Goal: Task Accomplishment & Management: Complete application form

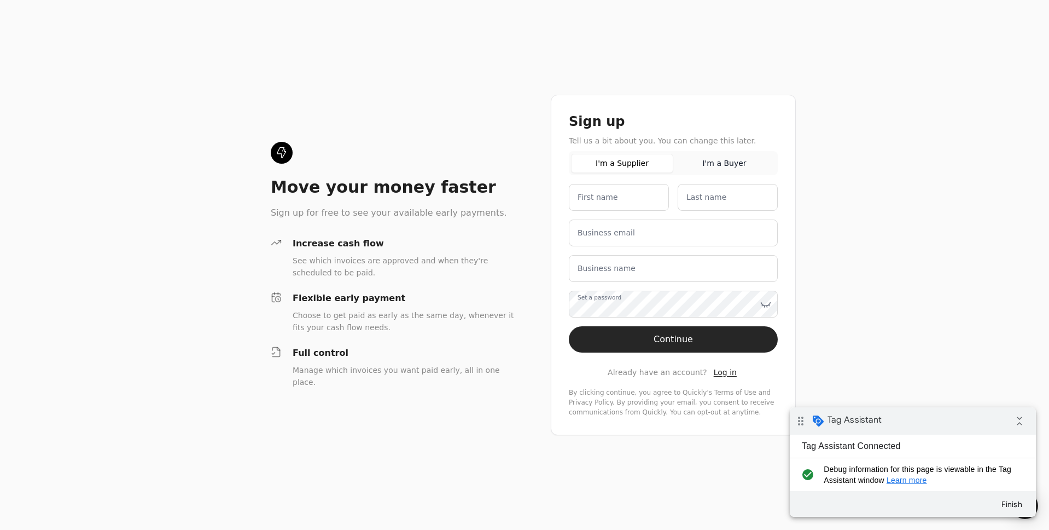
click at [613, 201] on label "First name" at bounding box center [598, 197] width 40 height 11
click at [613, 201] on name "First name" at bounding box center [619, 197] width 100 height 27
type name "test"
click at [699, 202] on label "Last name" at bounding box center [707, 197] width 40 height 11
click at [699, 202] on name "Last name" at bounding box center [728, 197] width 100 height 27
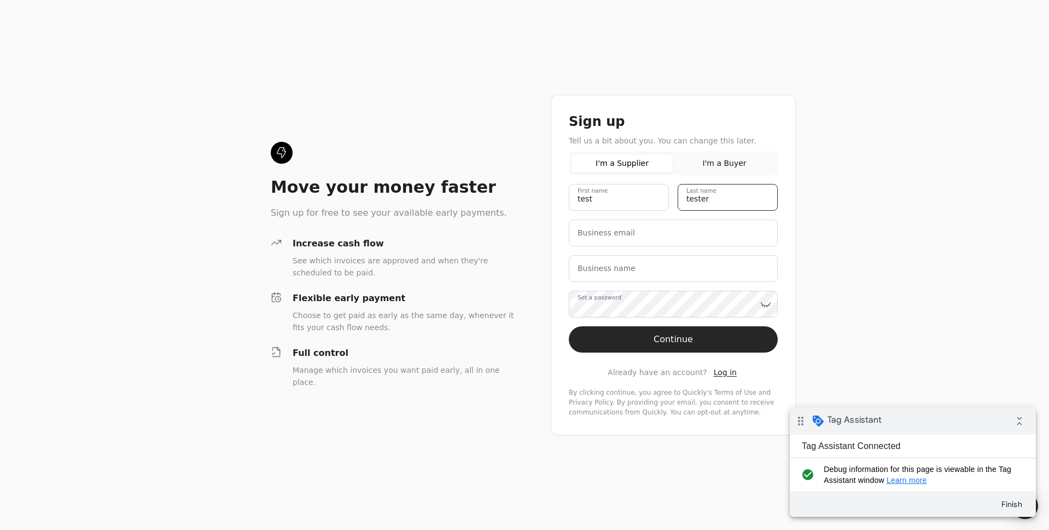
type name "tester"
type email "[EMAIL_ADDRESS][DOMAIN_NAME]"
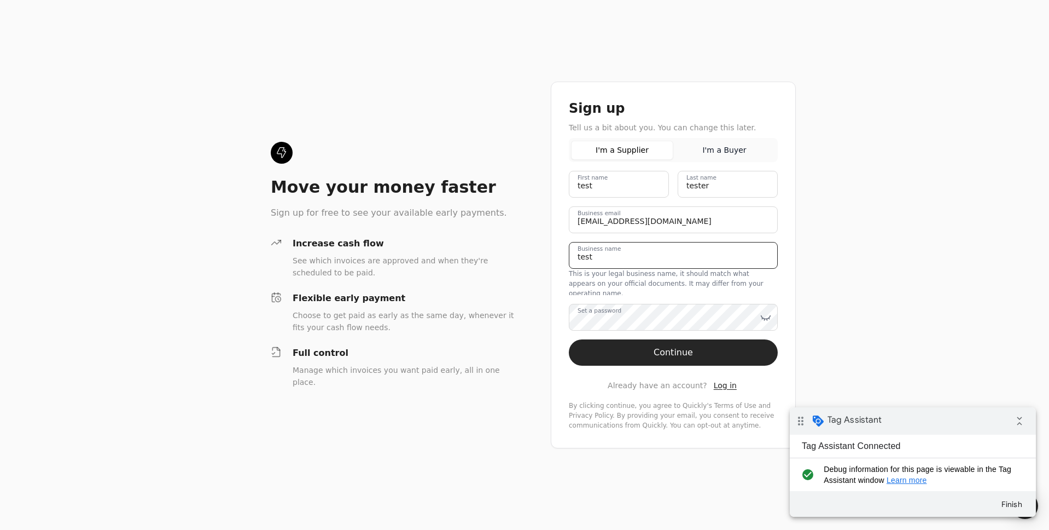
type name "test"
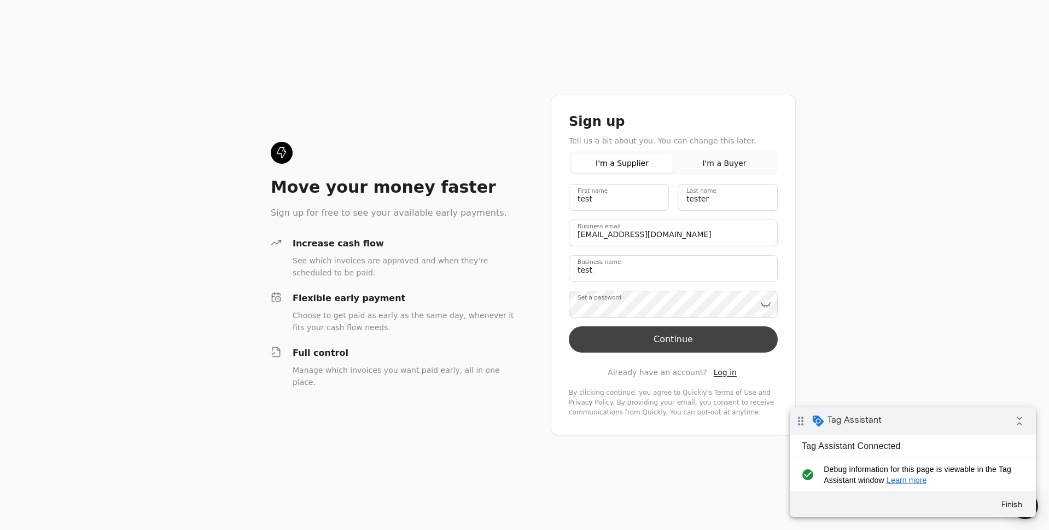
click at [687, 340] on button "Continue" at bounding box center [673, 339] width 209 height 26
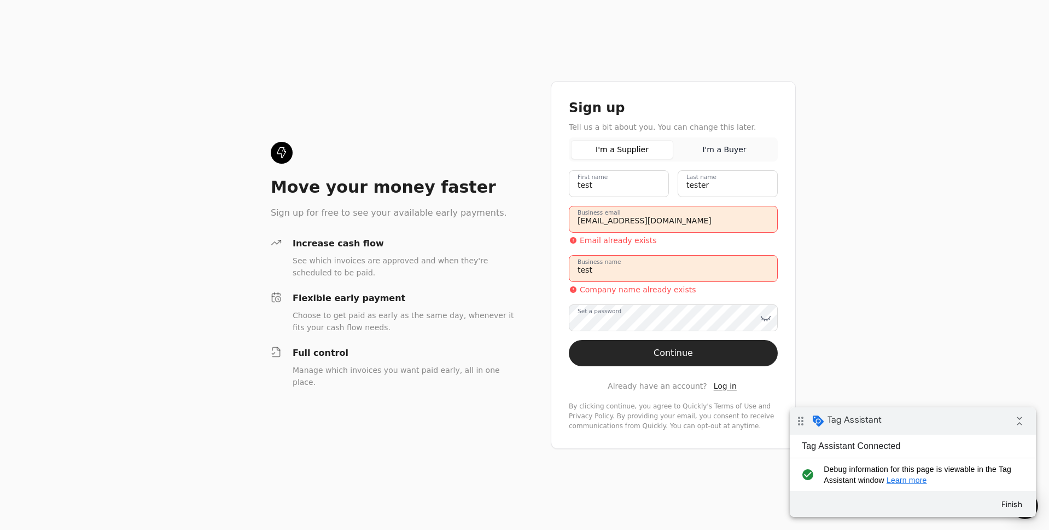
click at [649, 223] on email "[EMAIL_ADDRESS][DOMAIN_NAME]" at bounding box center [673, 219] width 209 height 27
click at [607, 224] on email "[EMAIL_ADDRESS][DOMAIN_NAME]" at bounding box center [673, 219] width 209 height 27
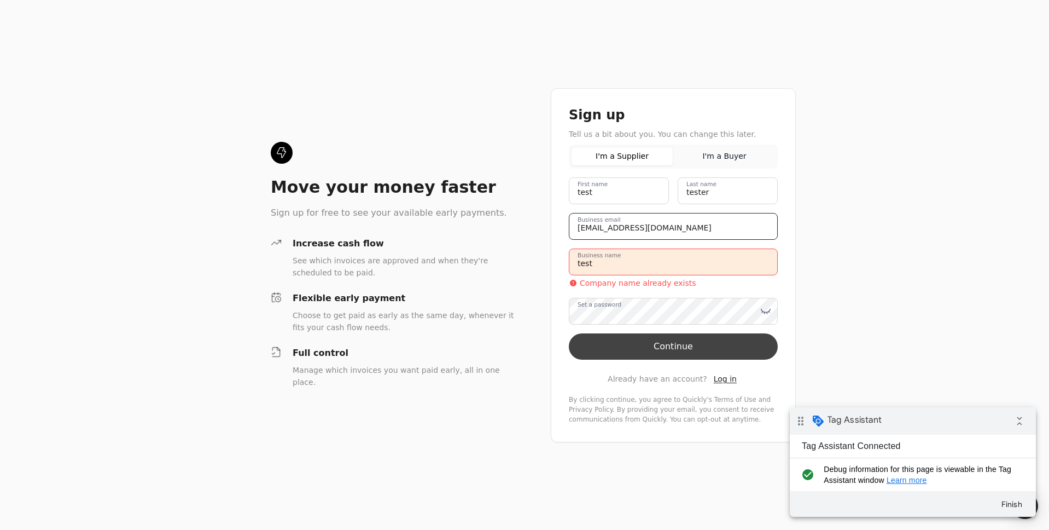
type email "[EMAIL_ADDRESS][DOMAIN_NAME]"
click at [691, 346] on button "Continue" at bounding box center [673, 346] width 209 height 26
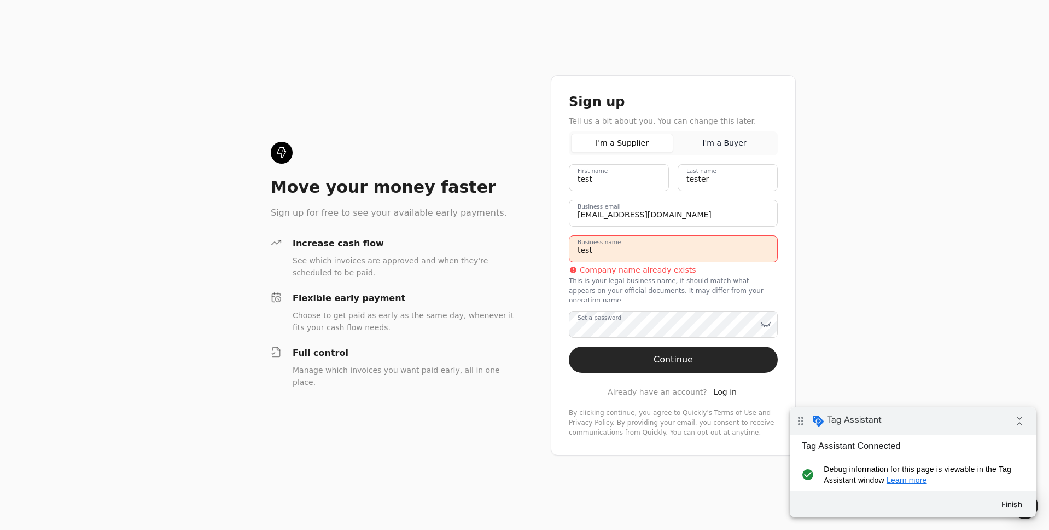
click at [624, 262] on name "test" at bounding box center [673, 248] width 209 height 27
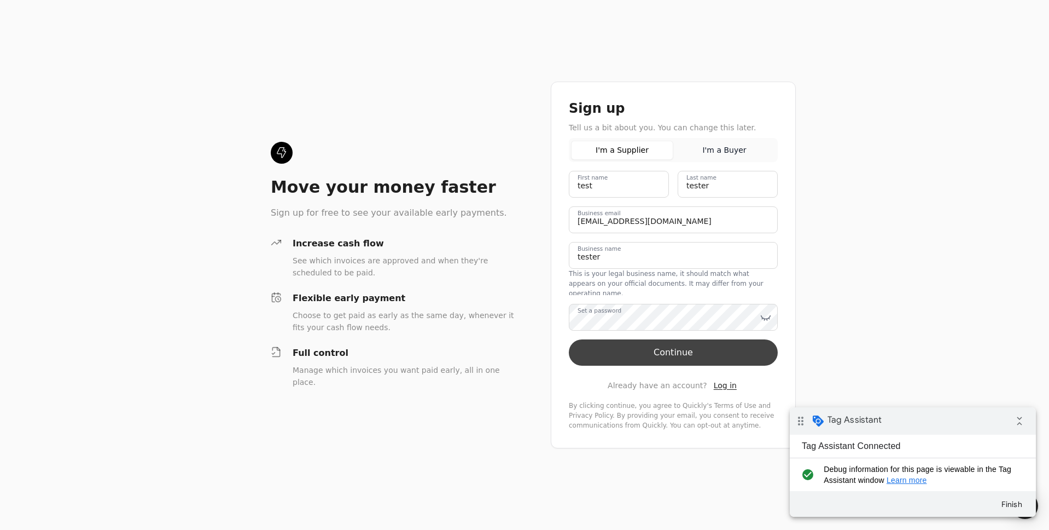
click at [651, 356] on button "Continue" at bounding box center [673, 352] width 209 height 26
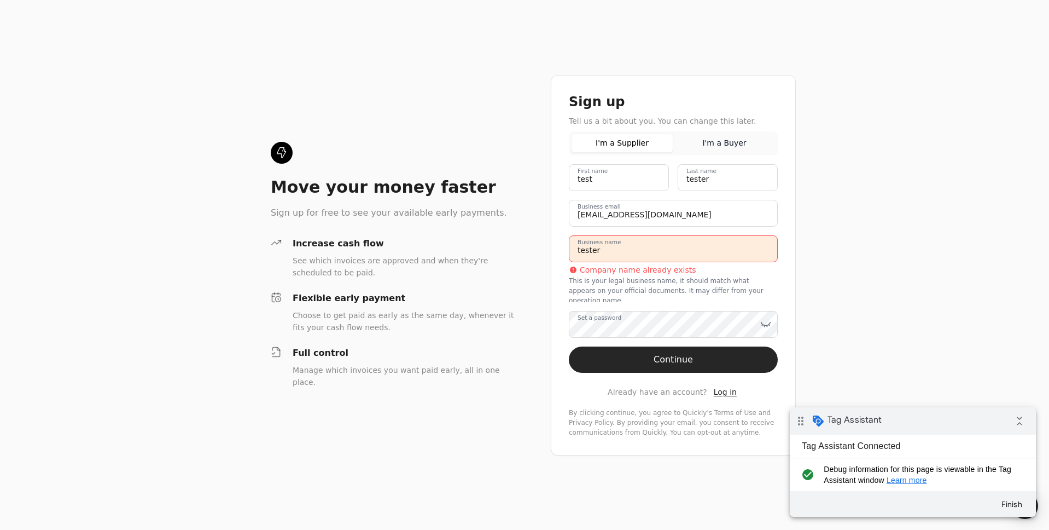
click at [617, 262] on name "tester" at bounding box center [673, 248] width 209 height 27
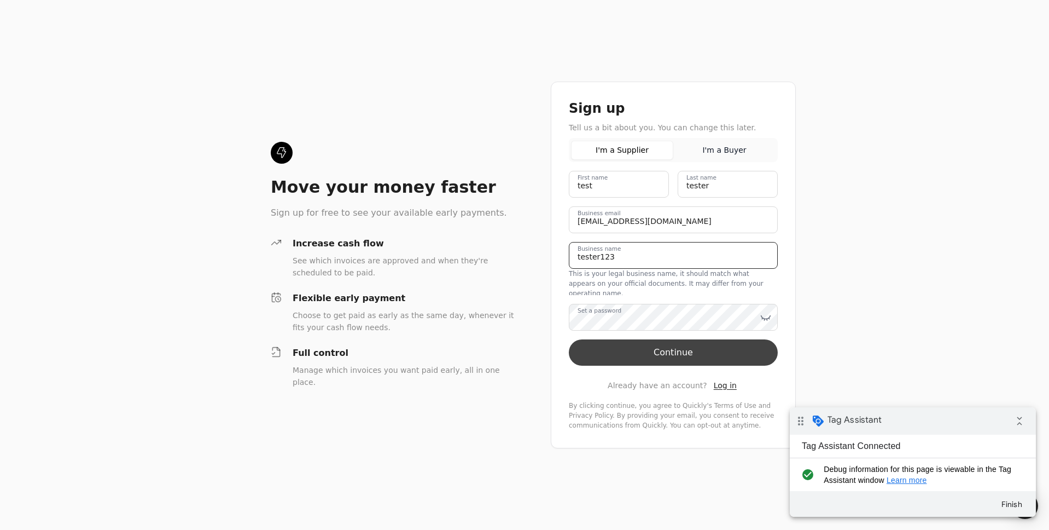
type name "tester123"
click at [641, 343] on button "Continue" at bounding box center [673, 352] width 209 height 26
